Goal: Information Seeking & Learning: Learn about a topic

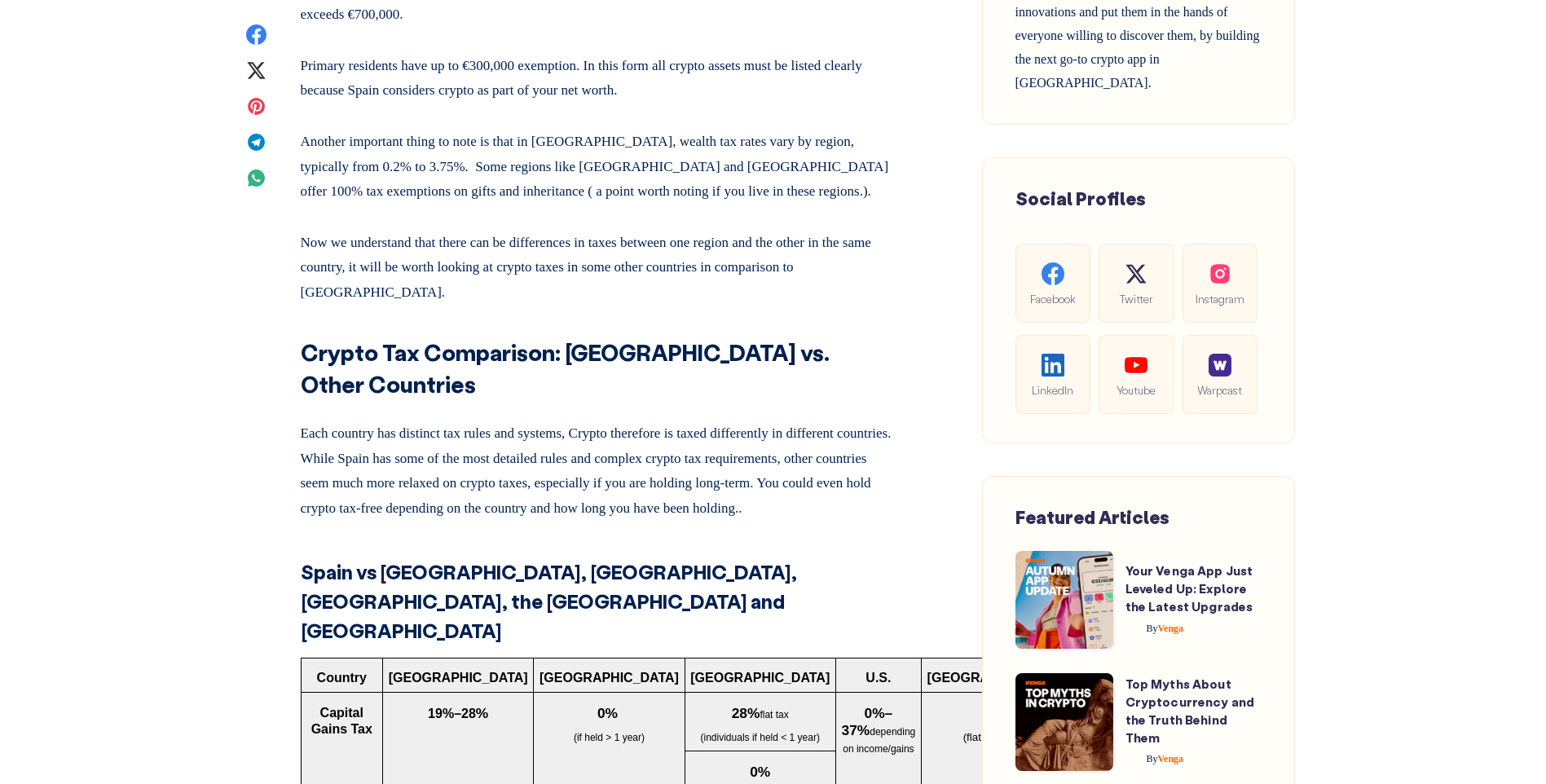
scroll to position [5647, 0]
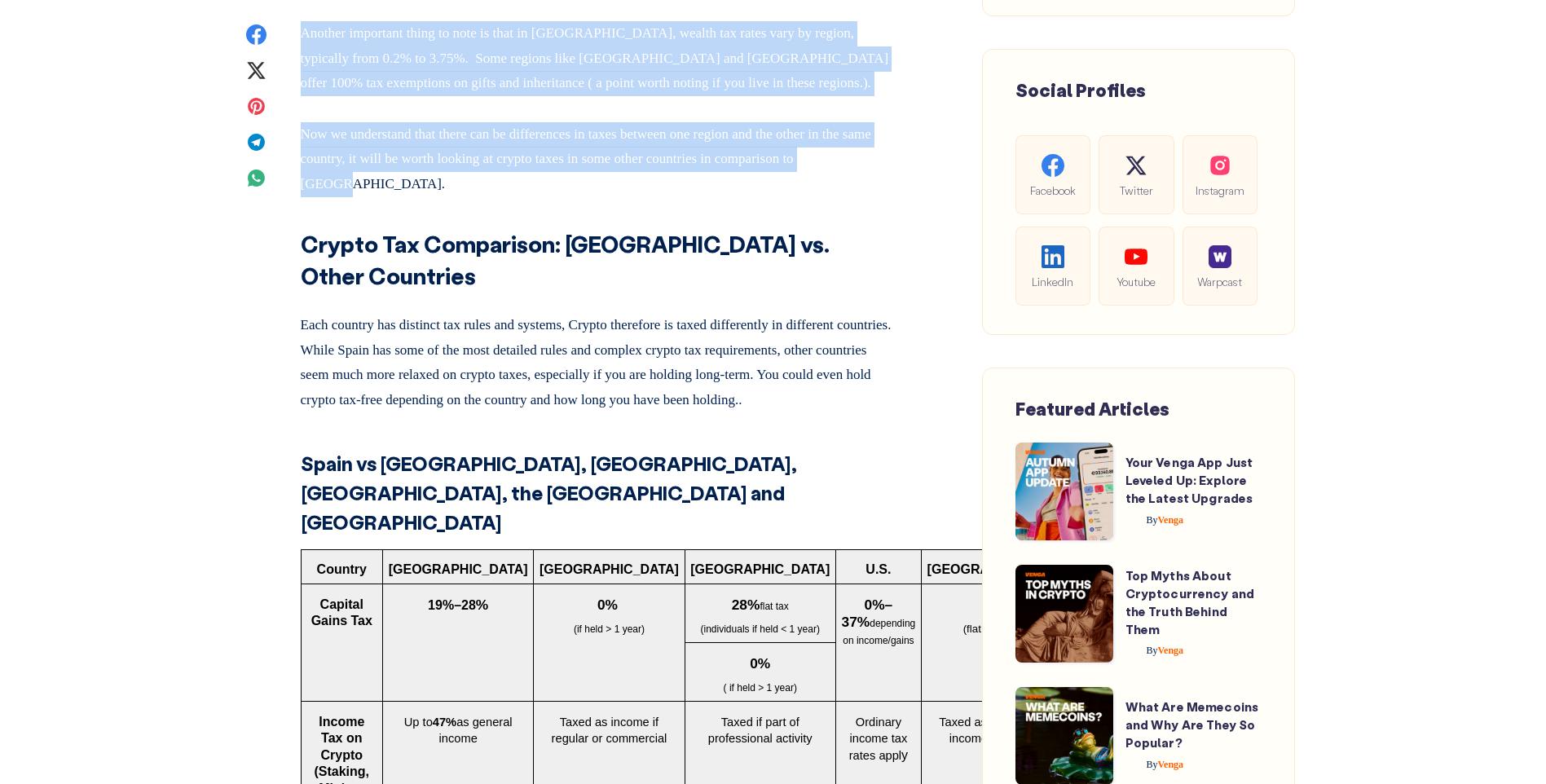
drag, startPoint x: 301, startPoint y: 97, endPoint x: 375, endPoint y: 424, distance: 335.3
click at [375, 424] on div "Cryptocurrencies have increasingly gained their place at the heart of global fi…" at bounding box center [596, 206] width 591 height 10097
drag, startPoint x: 375, startPoint y: 424, endPoint x: 393, endPoint y: 217, distance: 207.8
copy div "Also known as Impuesto sobre el Patrimonio , This form is used for declaring yo…"
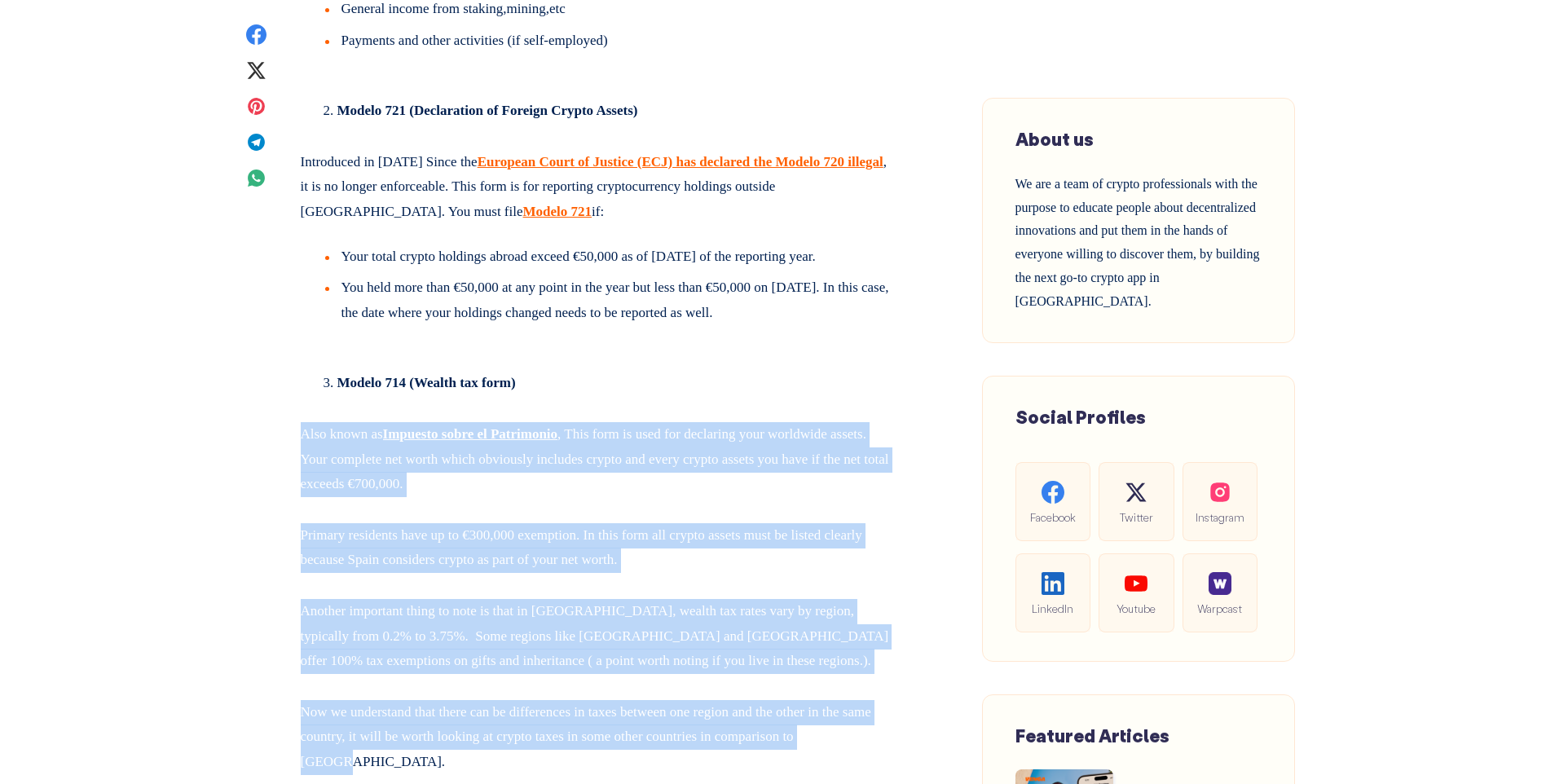
scroll to position [5104, 0]
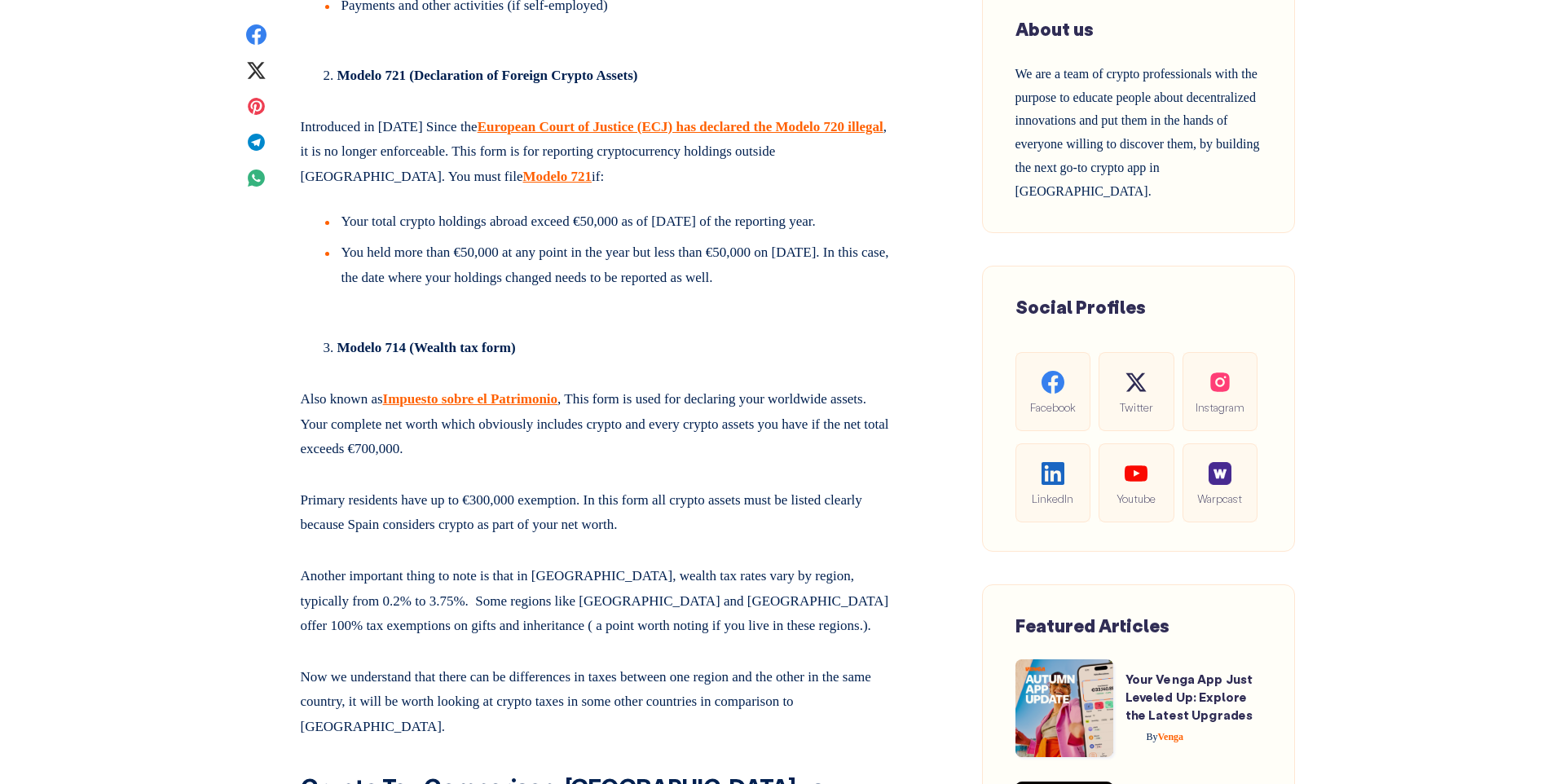
click at [310, 302] on div "Cryptocurrencies have increasingly gained their place at the heart of global fi…" at bounding box center [596, 749] width 591 height 10097
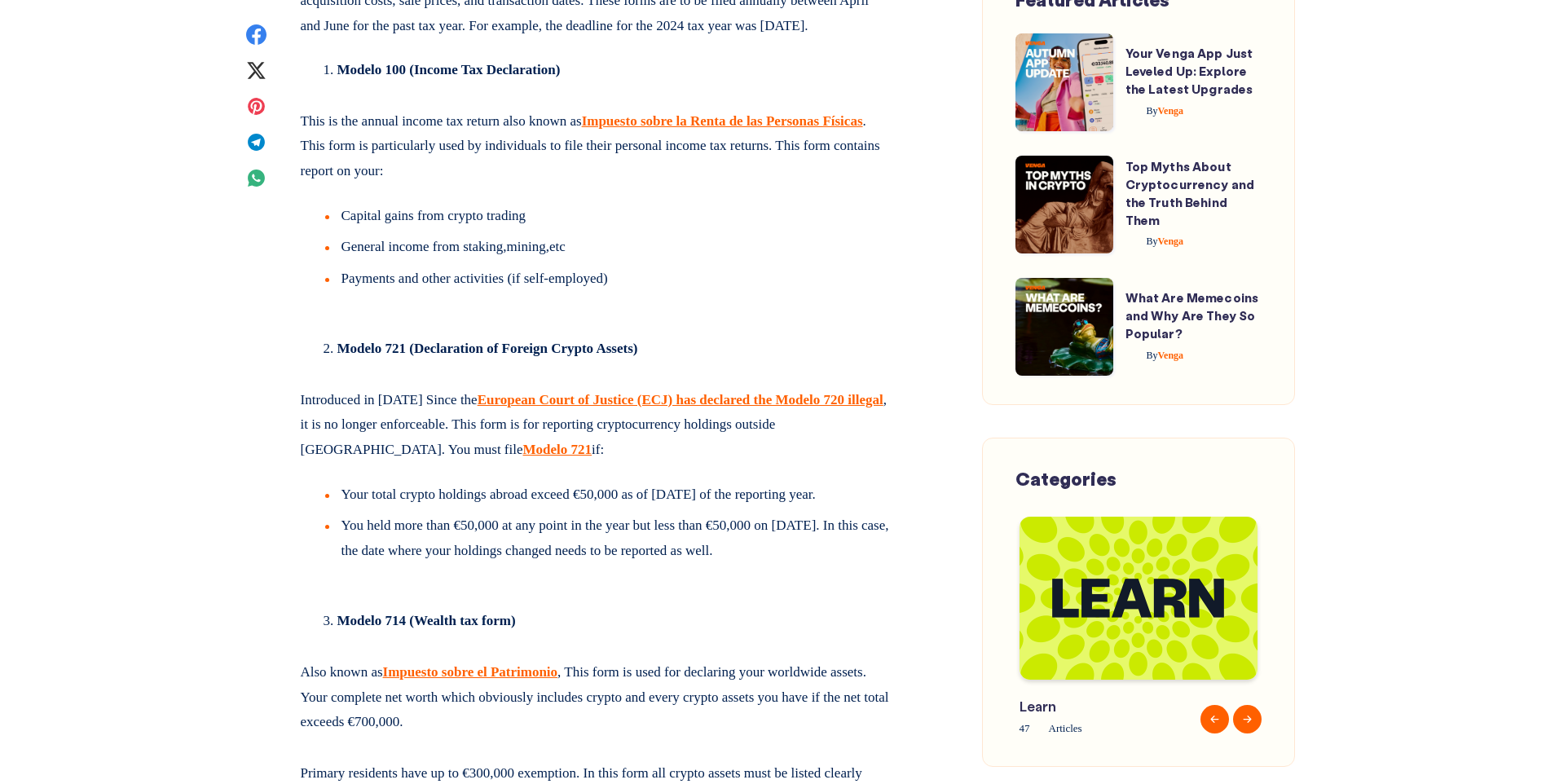
scroll to position [4912, 0]
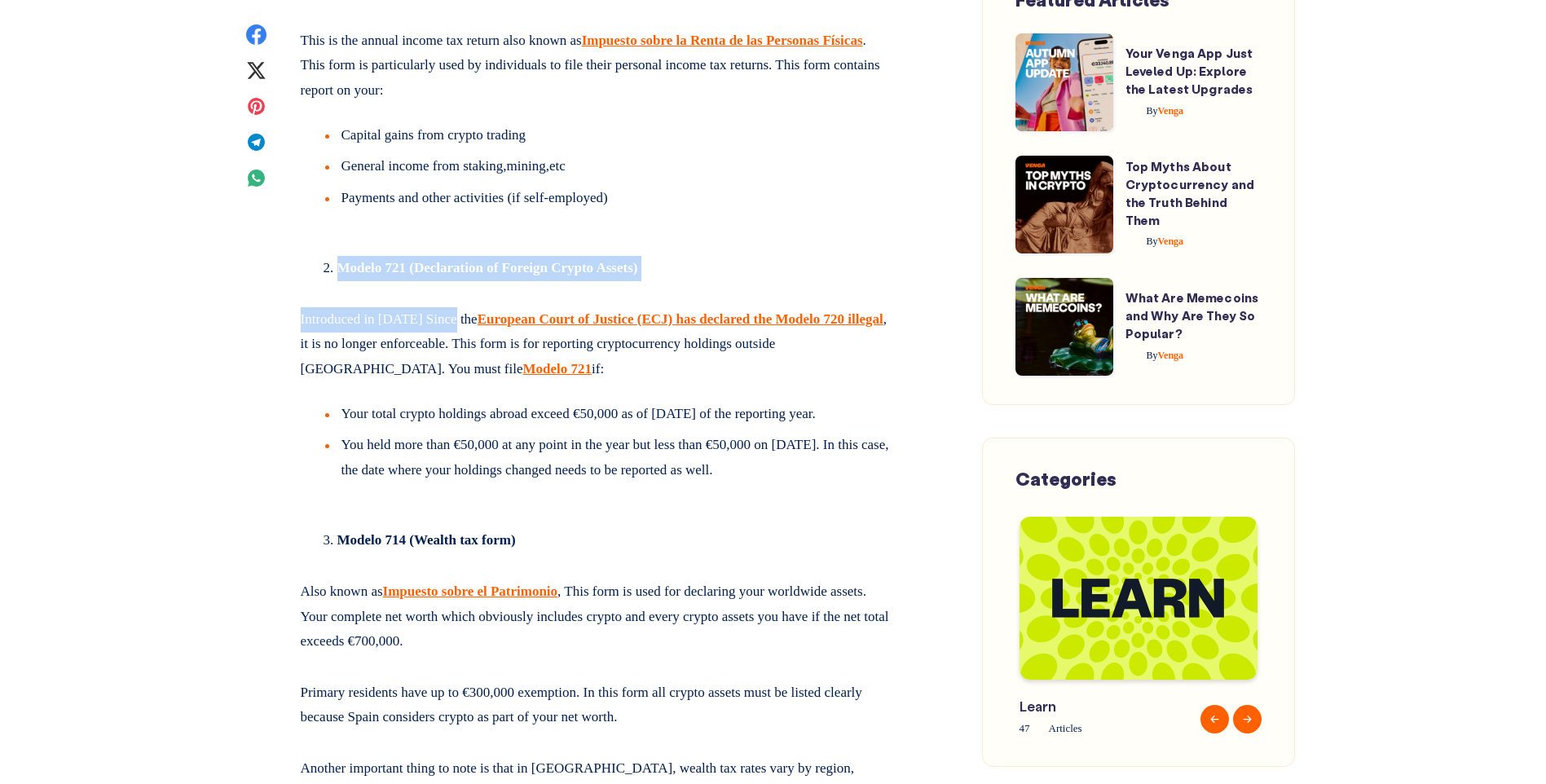
drag, startPoint x: 307, startPoint y: 492, endPoint x: 464, endPoint y: 532, distance: 162.0
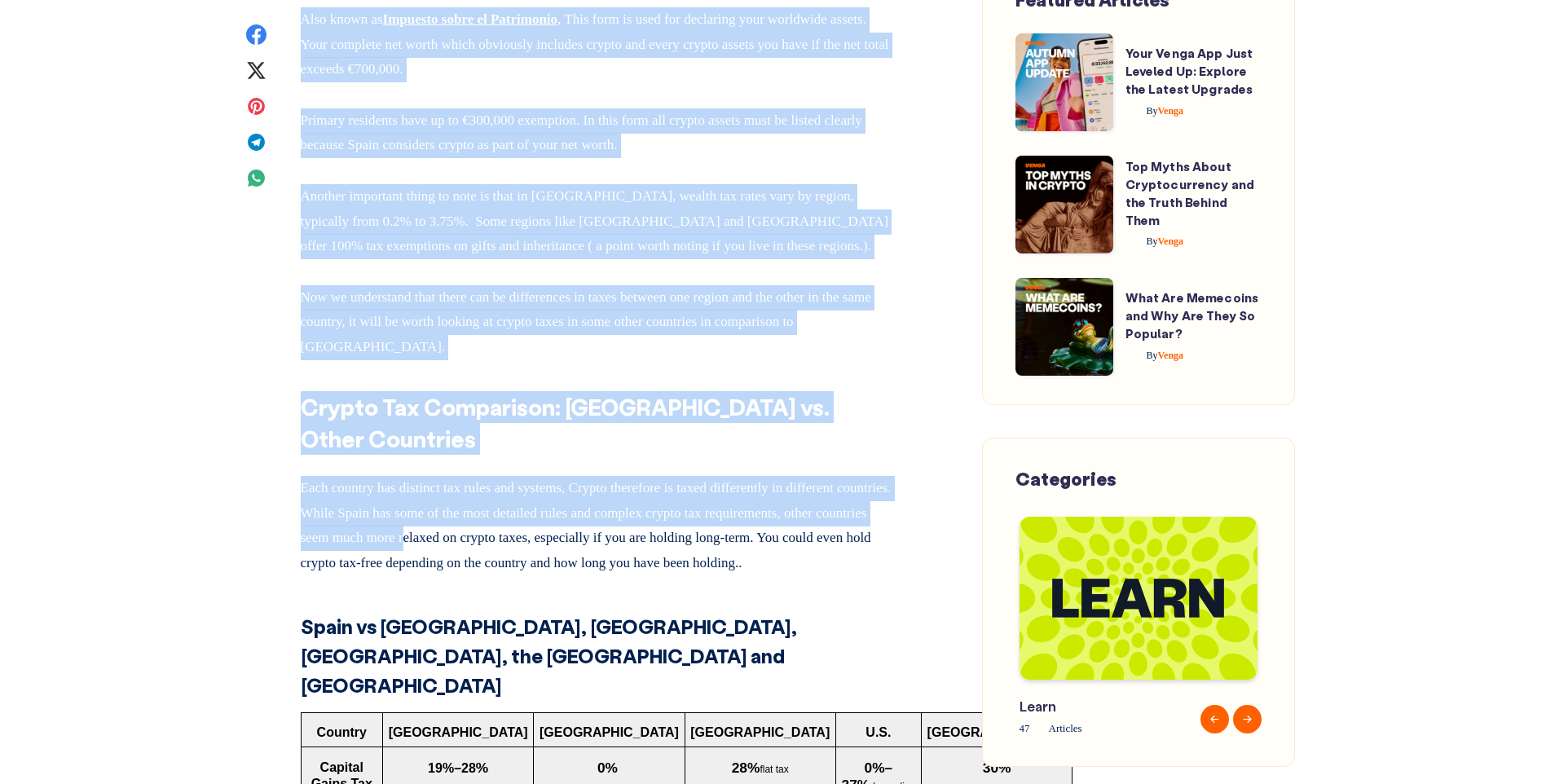
scroll to position [5486, 0]
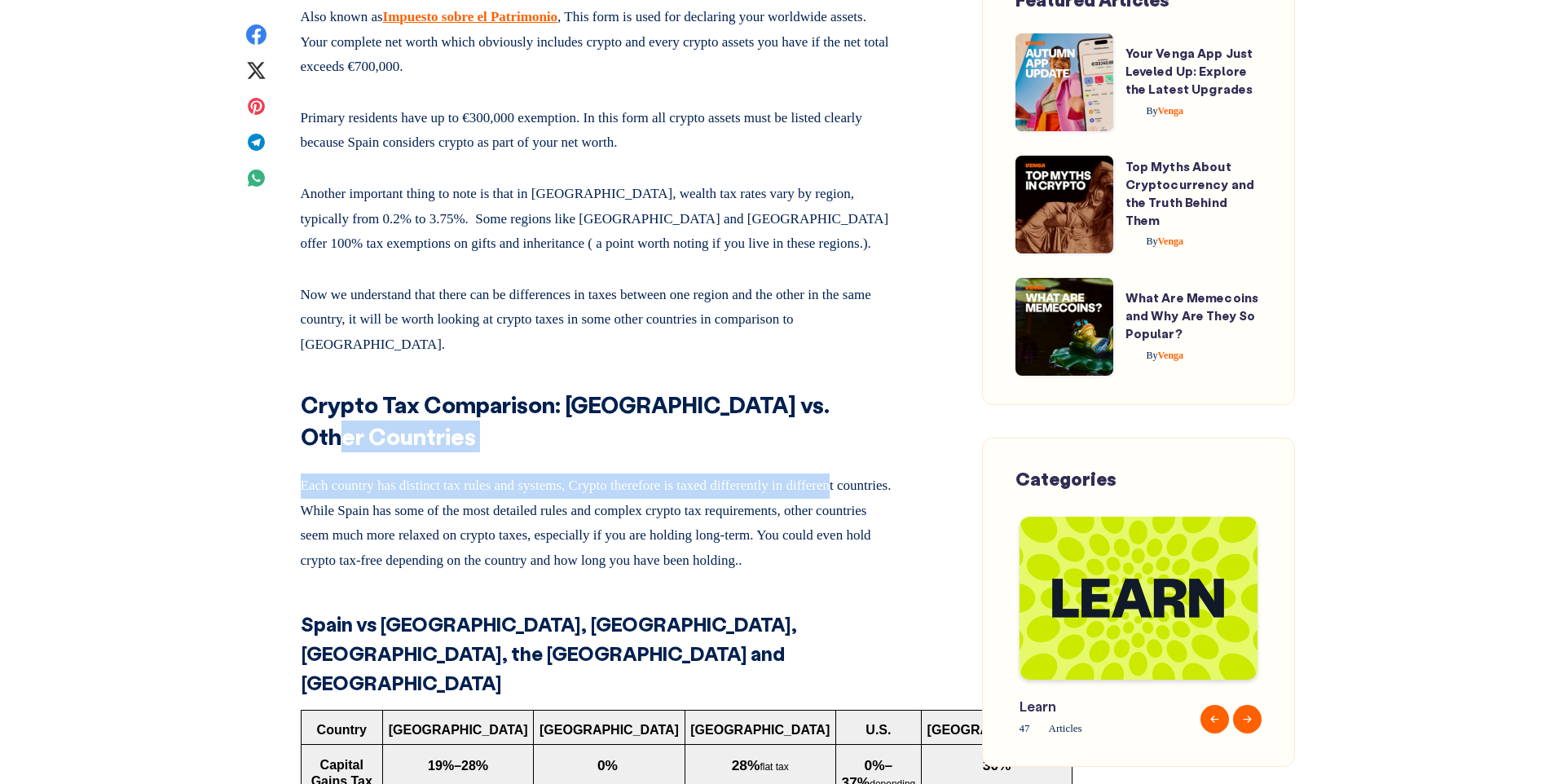
click at [880, 665] on div "Cryptocurrencies have increasingly gained their place at the heart of global fi…" at bounding box center [596, 366] width 591 height 10097
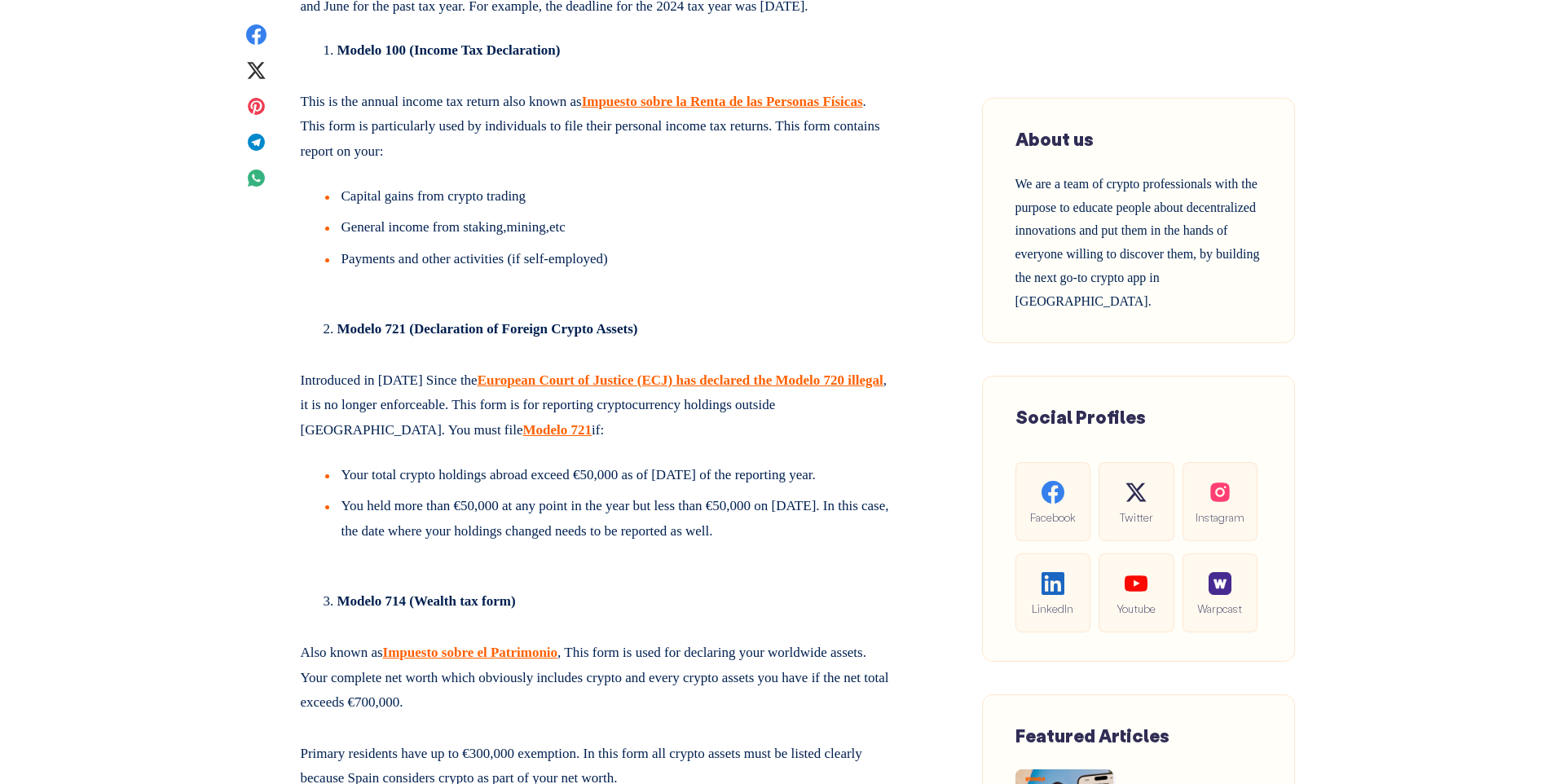
scroll to position [4726, 0]
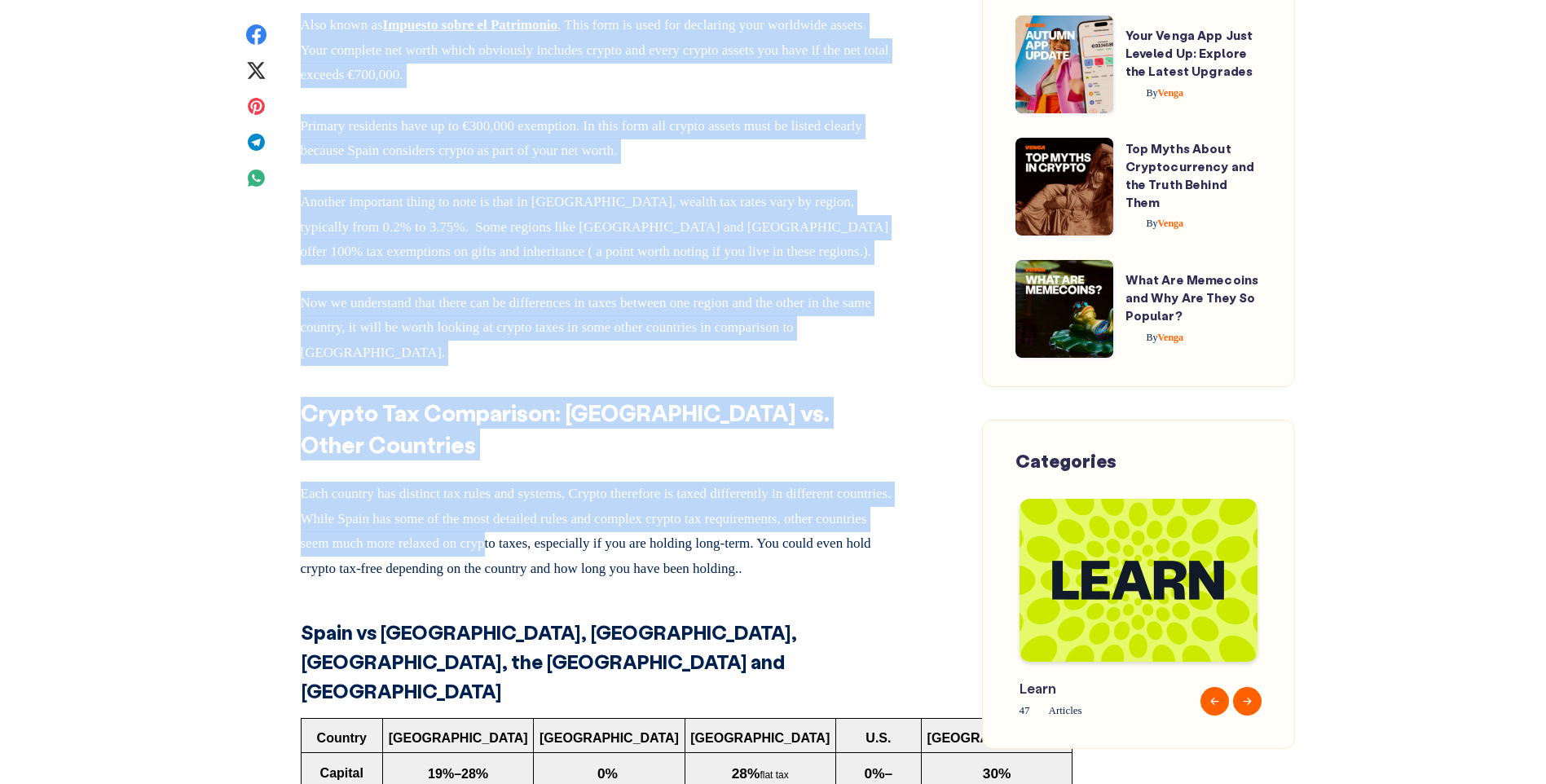
scroll to position [5485, 0]
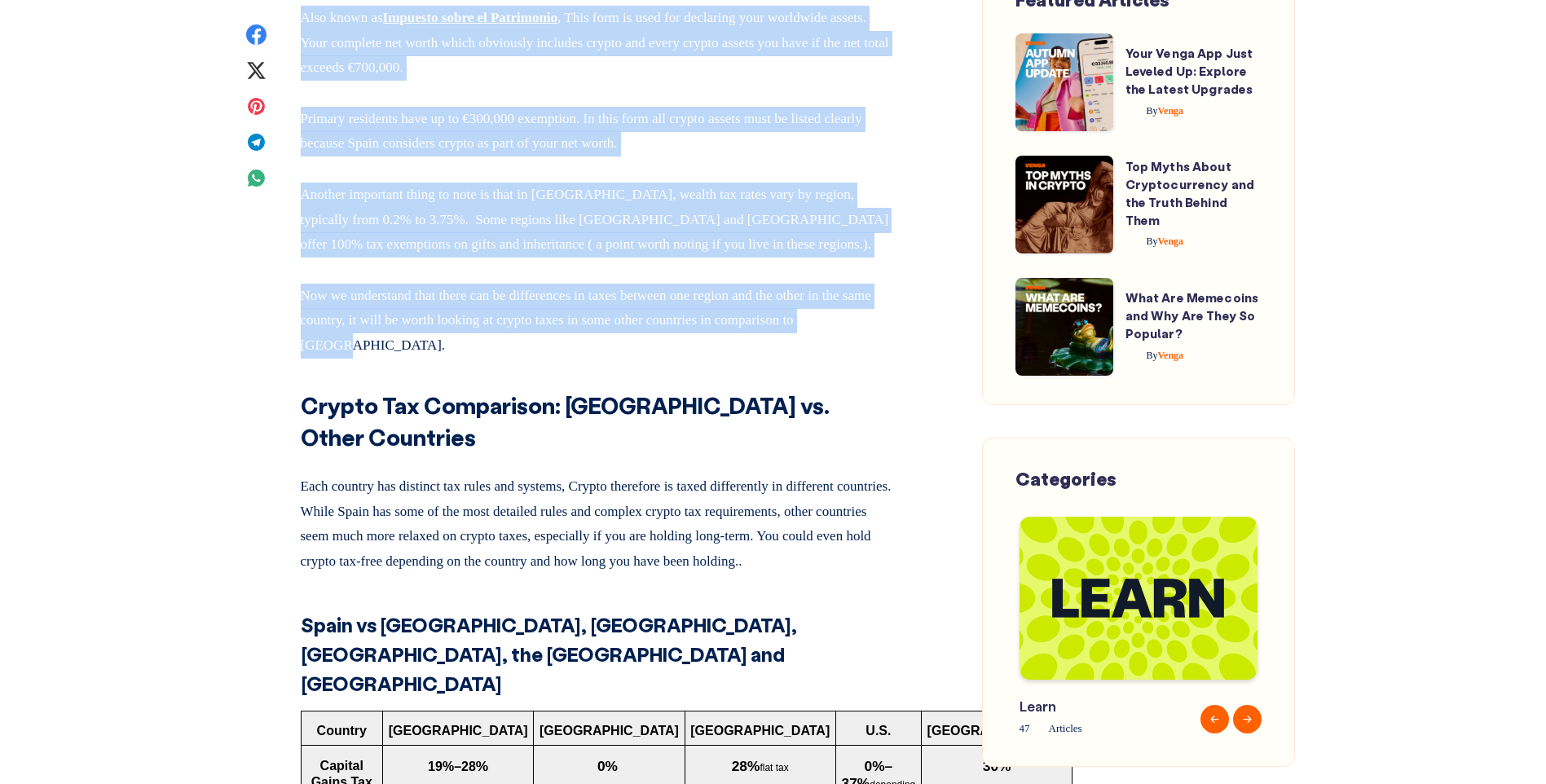
drag, startPoint x: 316, startPoint y: 129, endPoint x: 725, endPoint y: 595, distance: 620.0
click at [725, 595] on div "Cryptocurrencies have increasingly gained their place at the heart of global fi…" at bounding box center [596, 367] width 591 height 10097
copy div "Lore ips dolor si Ametco adipiscin el Seddo eius te inci? Ut laboree dolore mag…"
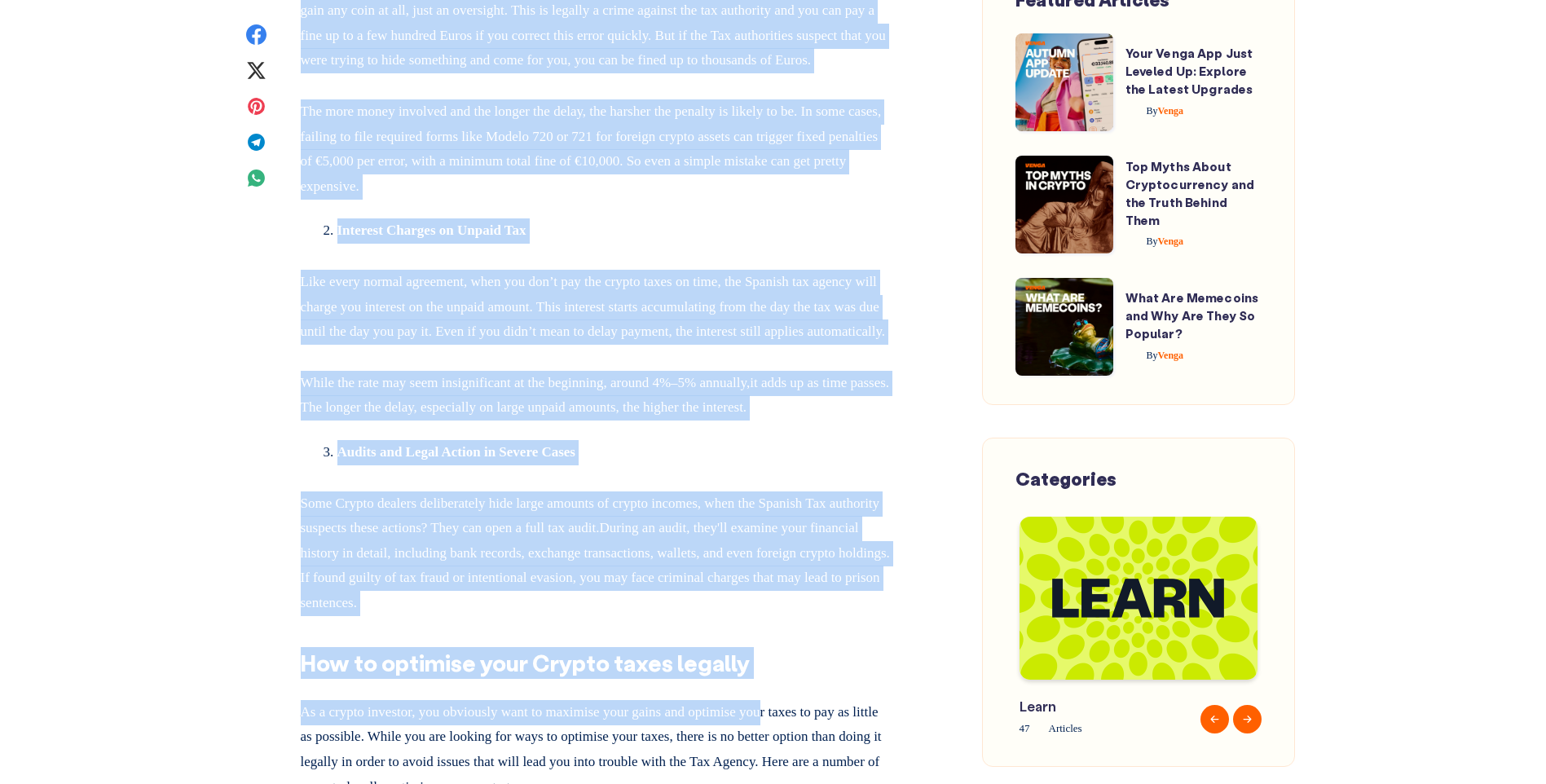
scroll to position [8529, 0]
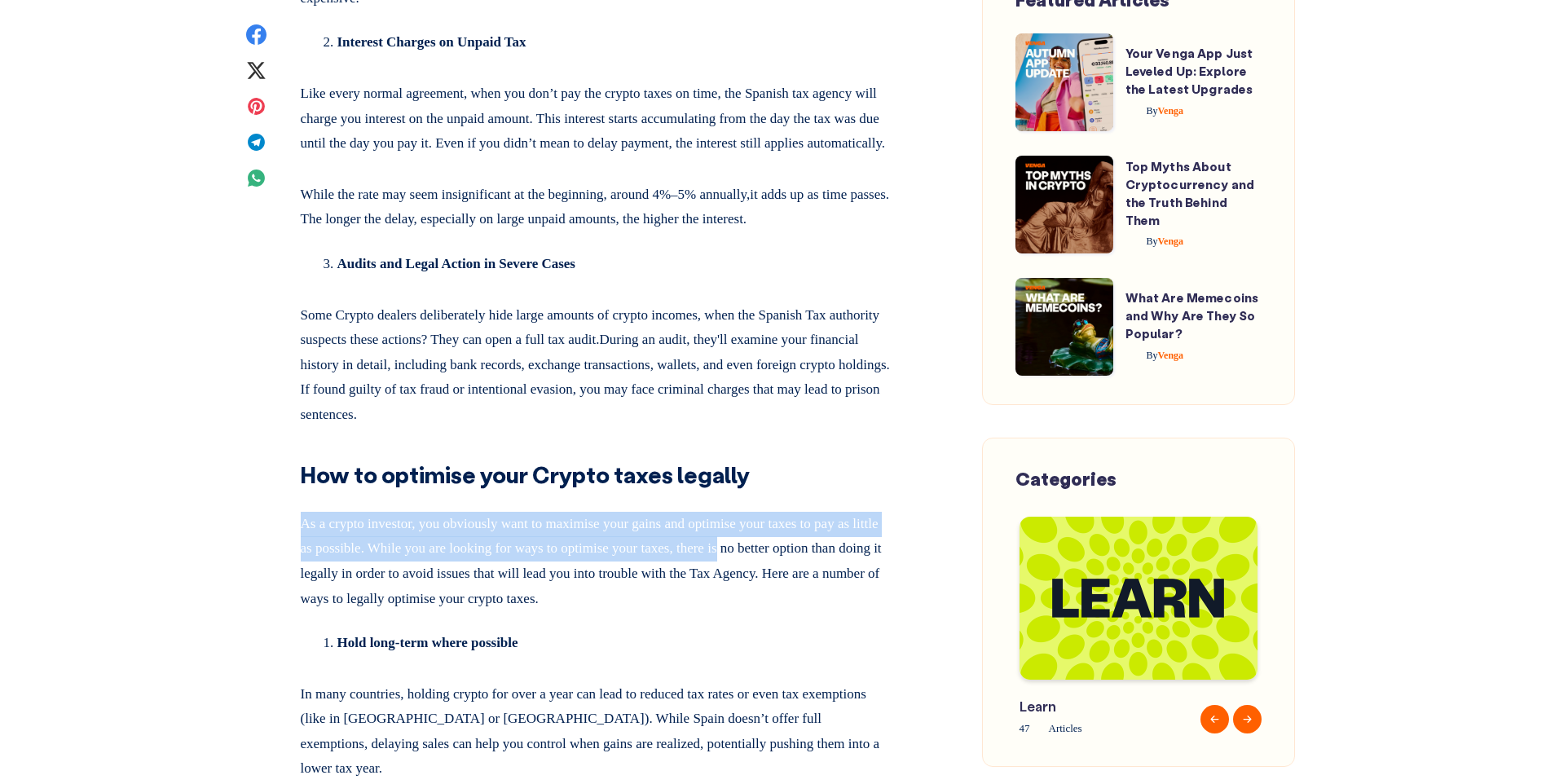
drag, startPoint x: 798, startPoint y: 774, endPoint x: 807, endPoint y: 642, distance: 132.3
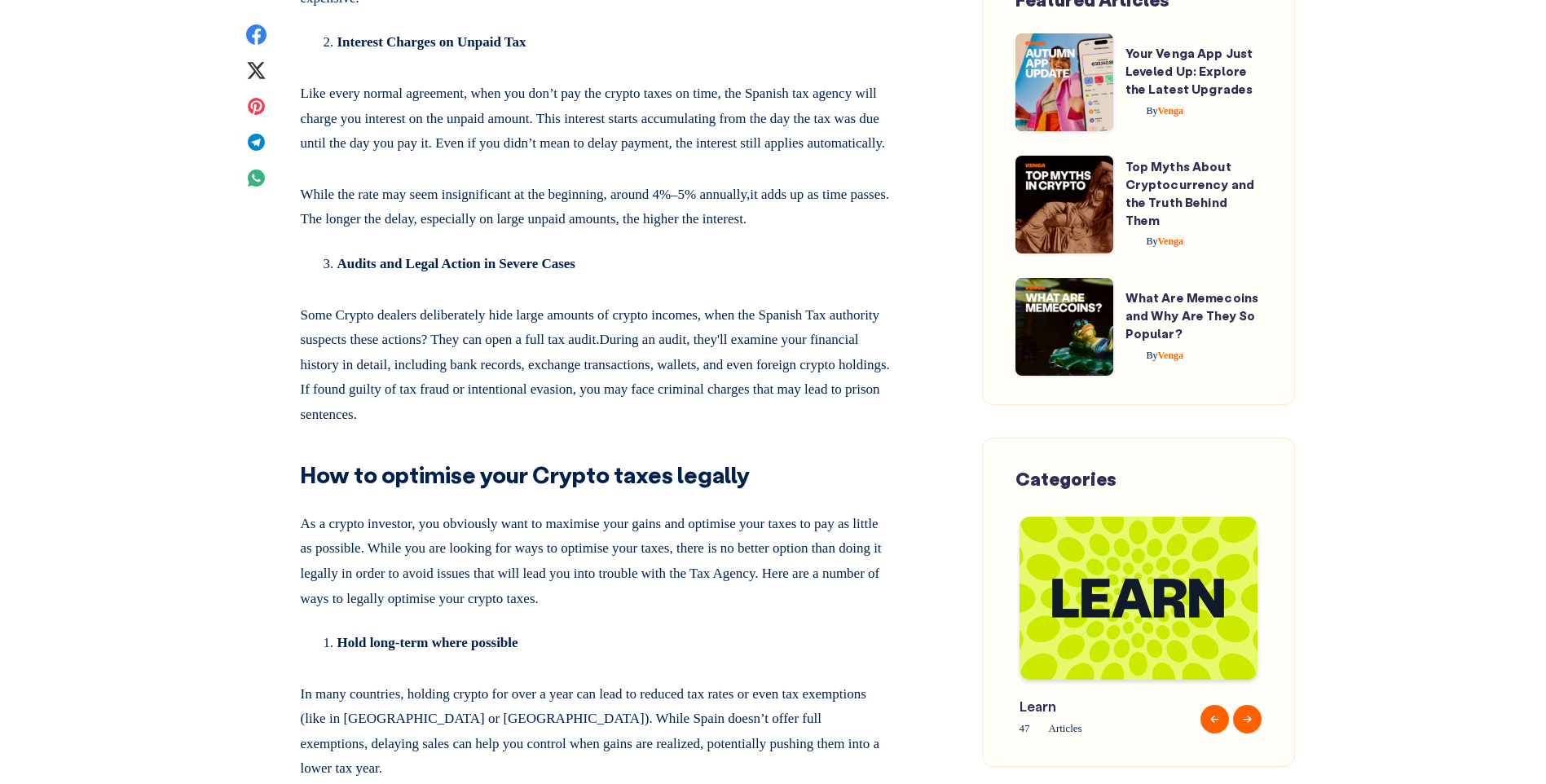
drag, startPoint x: 807, startPoint y: 642, endPoint x: 196, endPoint y: 433, distance: 645.8
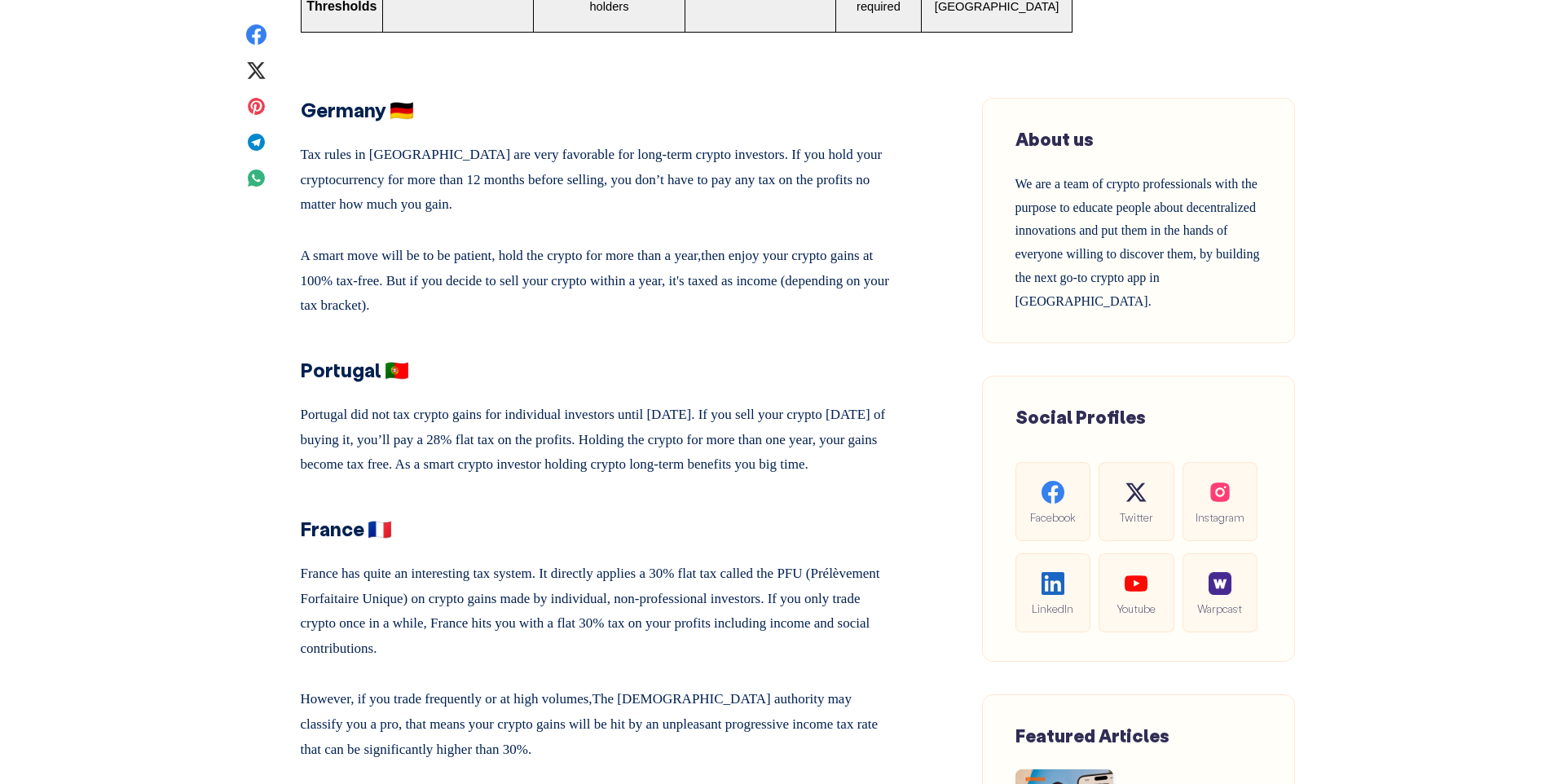
scroll to position [6140, 0]
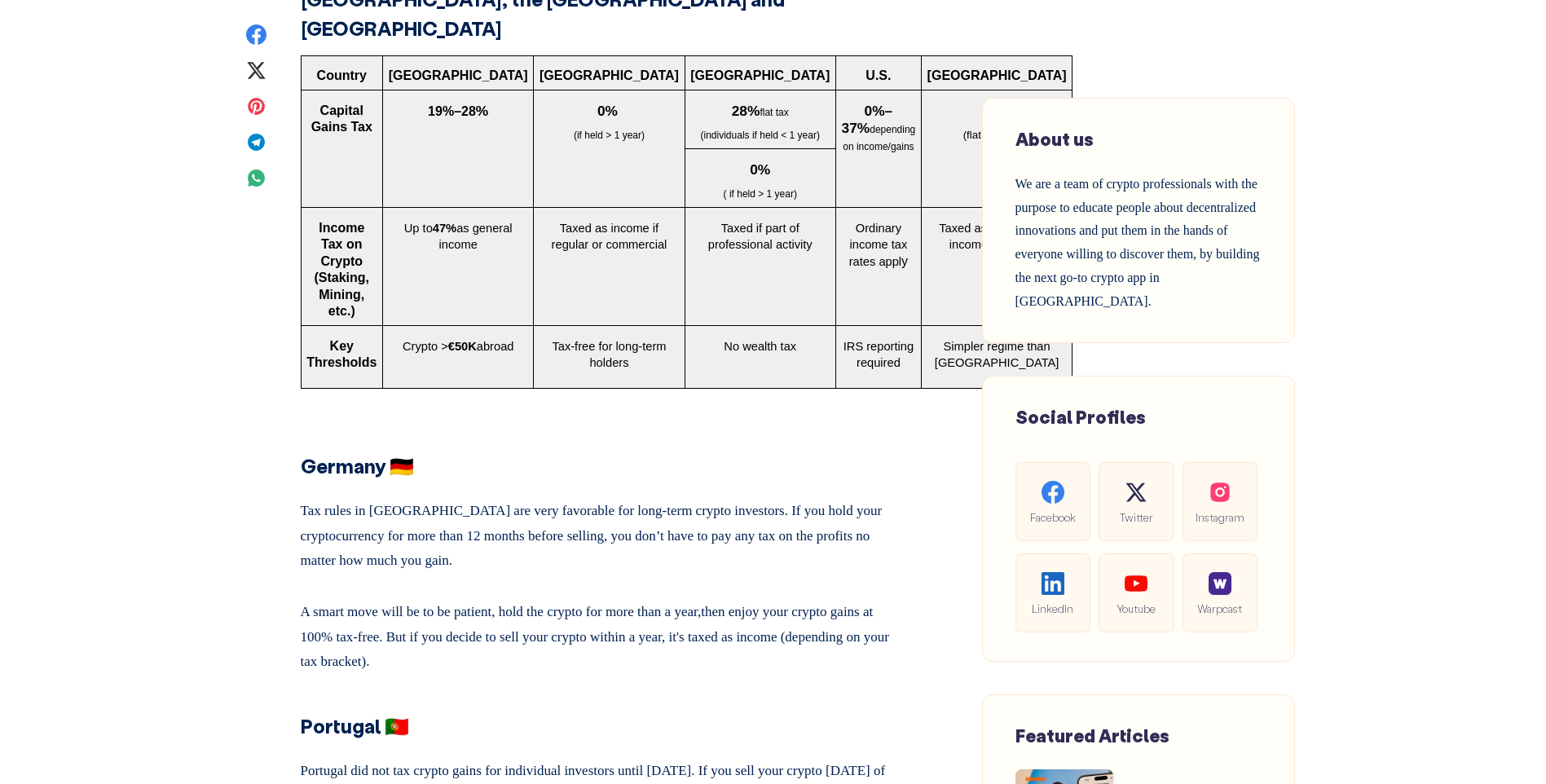
drag, startPoint x: 816, startPoint y: 596, endPoint x: 824, endPoint y: 530, distance: 66.5
drag, startPoint x: 824, startPoint y: 530, endPoint x: 439, endPoint y: 189, distance: 514.3
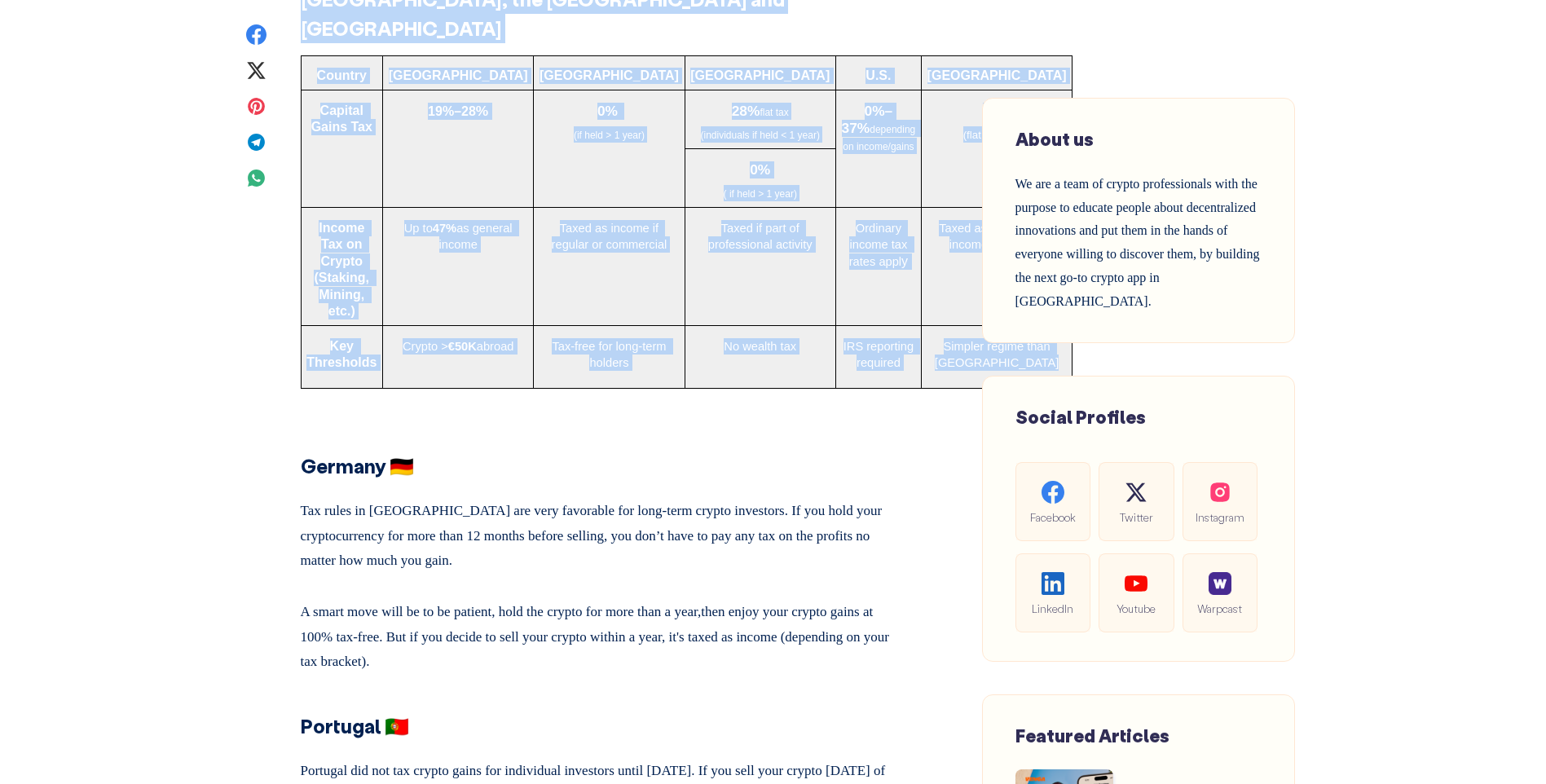
drag, startPoint x: 295, startPoint y: 206, endPoint x: 802, endPoint y: 587, distance: 634.2
copy div "Spain vs [GEOGRAPHIC_DATA], [GEOGRAPHIC_DATA], [GEOGRAPHIC_DATA], the [GEOGRAPH…"
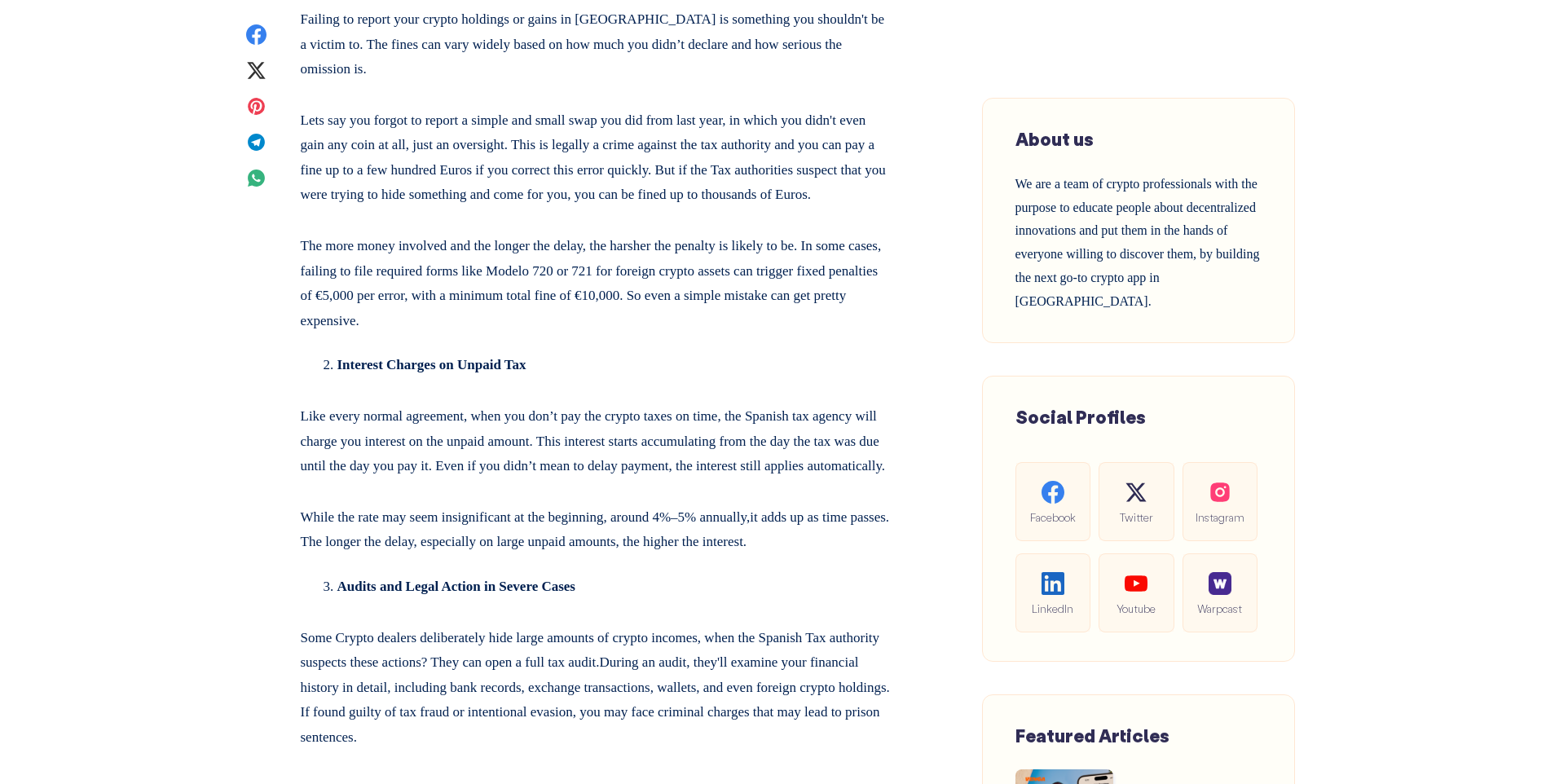
scroll to position [8203, 0]
